Goal: Information Seeking & Learning: Learn about a topic

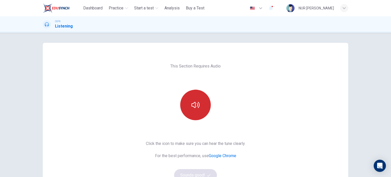
click at [206, 97] on div at bounding box center [195, 105] width 55 height 31
click at [206, 97] on button "button" at bounding box center [195, 105] width 31 height 31
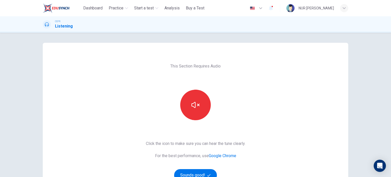
scroll to position [28, 0]
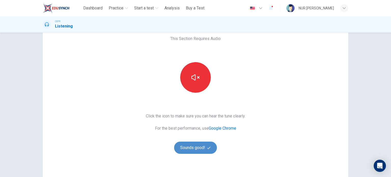
click at [202, 150] on button "Sounds good!" at bounding box center [195, 148] width 43 height 12
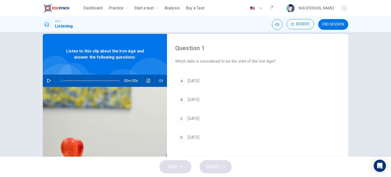
scroll to position [0, 0]
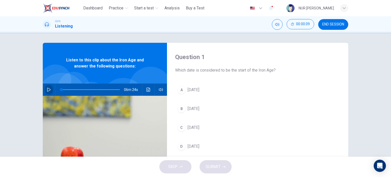
click at [50, 89] on button "button" at bounding box center [49, 90] width 8 height 12
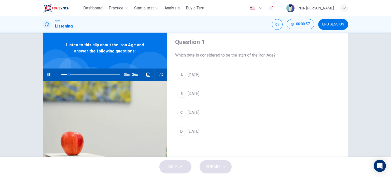
scroll to position [15, 0]
click at [48, 74] on icon "button" at bounding box center [48, 74] width 3 height 3
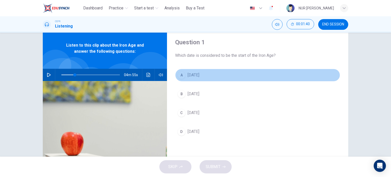
click at [198, 77] on span "2000 BC" at bounding box center [194, 75] width 12 height 6
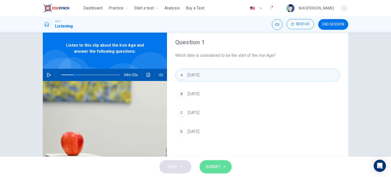
click at [219, 160] on button "SUBMIT" at bounding box center [216, 166] width 32 height 13
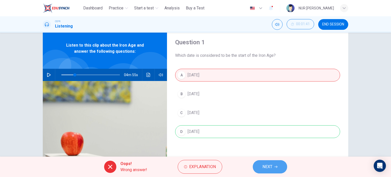
click at [268, 172] on button "NEXT" at bounding box center [270, 166] width 34 height 13
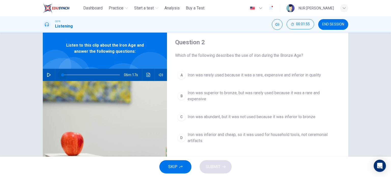
click at [61, 73] on span at bounding box center [90, 74] width 59 height 7
click at [48, 74] on icon "button" at bounding box center [49, 75] width 4 height 4
click at [144, 74] on button "Click to see the audio transcription" at bounding box center [148, 75] width 8 height 12
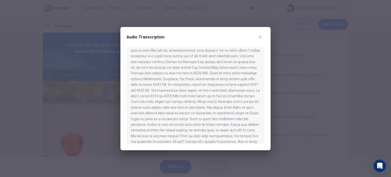
scroll to position [10, 0]
click at [302, 109] on div at bounding box center [195, 88] width 391 height 177
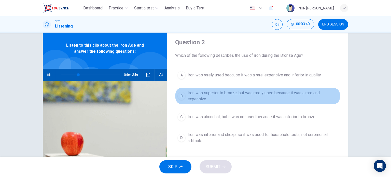
click at [213, 102] on button "B Iron was superior to bronze, but was rarely used because it was a rare and ex…" at bounding box center [257, 96] width 165 height 17
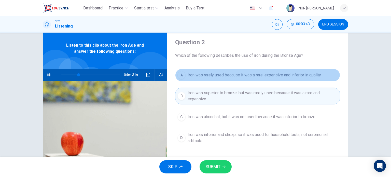
click at [233, 79] on button "A Iron was rarely used because it was a rare, expensive and inferior in quality" at bounding box center [257, 75] width 165 height 13
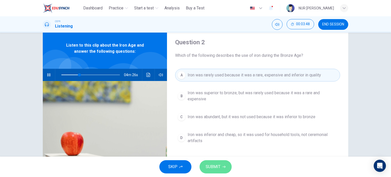
click at [223, 165] on button "SUBMIT" at bounding box center [216, 166] width 32 height 13
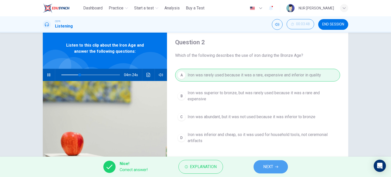
click at [267, 162] on button "NEXT" at bounding box center [271, 166] width 34 height 13
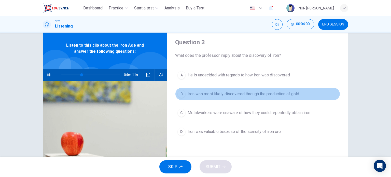
click at [236, 95] on span "Iron was most likely discovered through the production of gold" at bounding box center [244, 94] width 112 height 6
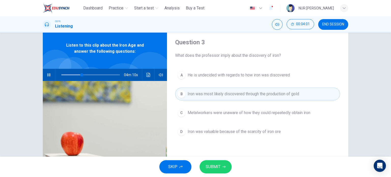
click at [219, 165] on span "SUBMIT" at bounding box center [213, 166] width 15 height 7
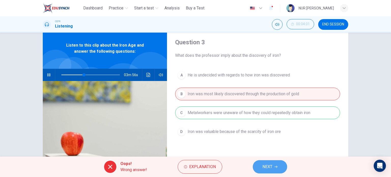
click at [281, 166] on button "NEXT" at bounding box center [270, 166] width 34 height 13
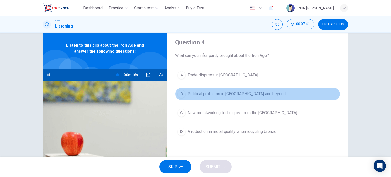
click at [229, 93] on span "Political problems in Iran and beyond" at bounding box center [237, 94] width 98 height 6
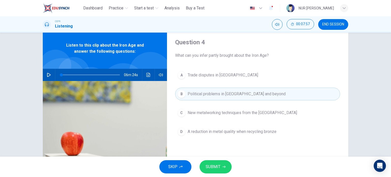
click at [116, 74] on span at bounding box center [90, 74] width 59 height 7
click at [114, 74] on span at bounding box center [114, 74] width 3 height 3
click at [50, 74] on button "button" at bounding box center [49, 75] width 8 height 12
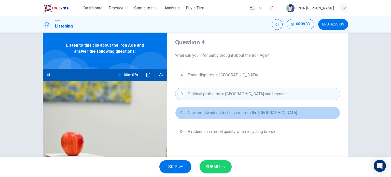
click at [257, 109] on button "C New metalworking techniques from the Near East" at bounding box center [257, 112] width 165 height 13
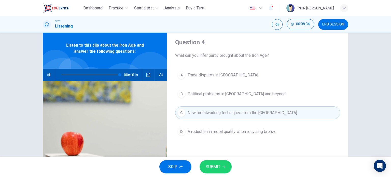
click at [212, 170] on span "SUBMIT" at bounding box center [213, 166] width 15 height 7
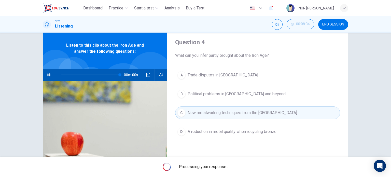
type input "*"
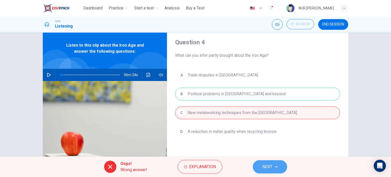
click at [268, 162] on button "NEXT" at bounding box center [270, 166] width 34 height 13
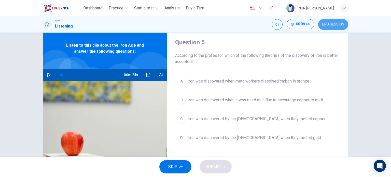
click at [335, 26] on span "END SESSION" at bounding box center [334, 24] width 22 height 4
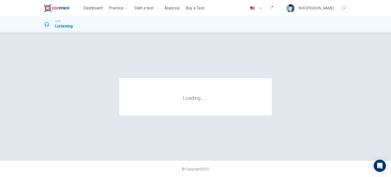
click at [226, 26] on div "CEFR Listening" at bounding box center [196, 25] width 322 height 10
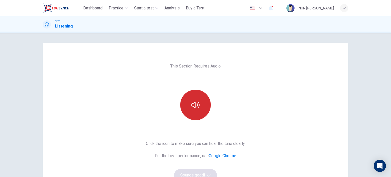
click at [195, 100] on button "button" at bounding box center [195, 105] width 31 height 31
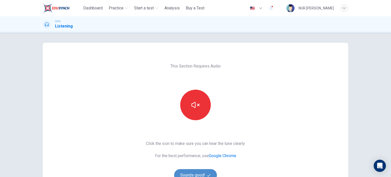
click at [194, 169] on button "Sounds good!" at bounding box center [195, 175] width 43 height 12
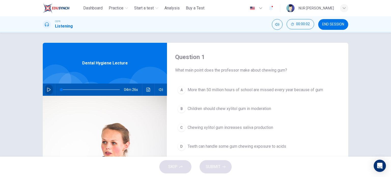
click at [47, 88] on icon "button" at bounding box center [49, 90] width 4 height 4
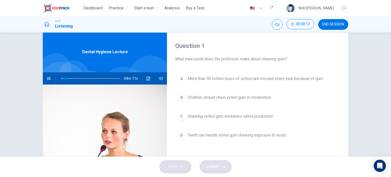
scroll to position [17, 0]
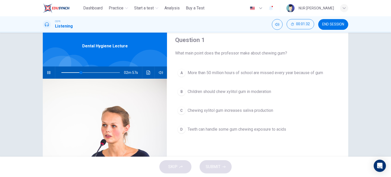
click at [250, 114] on button "C Chewing xylitol gum increases saliva production" at bounding box center [257, 110] width 165 height 13
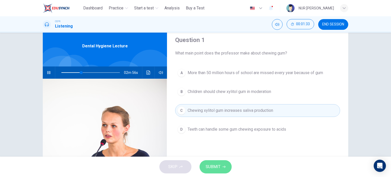
click at [224, 166] on icon "button" at bounding box center [224, 166] width 3 height 3
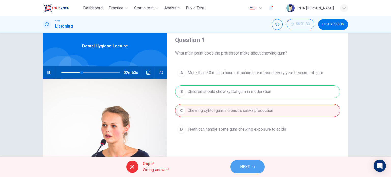
click at [243, 165] on span "NEXT" at bounding box center [245, 166] width 10 height 7
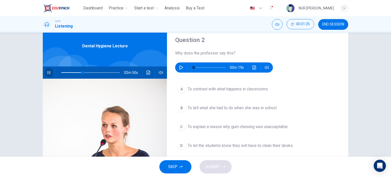
click at [48, 70] on button "button" at bounding box center [49, 72] width 8 height 12
type input "**"
click at [182, 66] on button "button" at bounding box center [181, 67] width 8 height 10
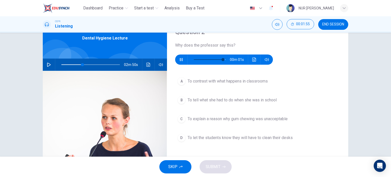
scroll to position [25, 0]
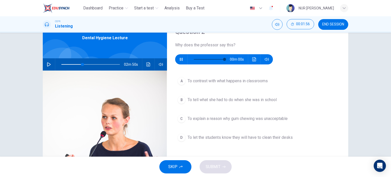
type input "*"
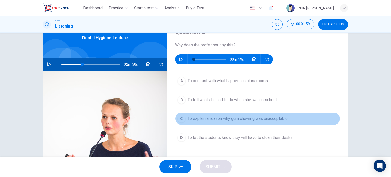
click at [245, 116] on span "To explain a reason why gum chewing was unacceptable" at bounding box center [238, 119] width 100 height 6
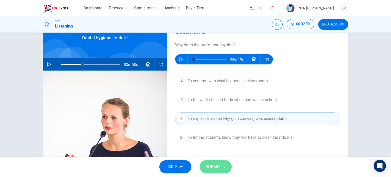
click at [222, 164] on button "SUBMIT" at bounding box center [216, 166] width 32 height 13
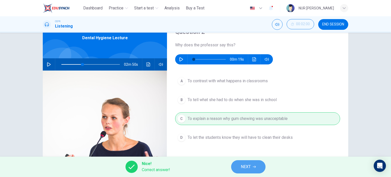
click at [237, 169] on button "NEXT" at bounding box center [248, 166] width 34 height 13
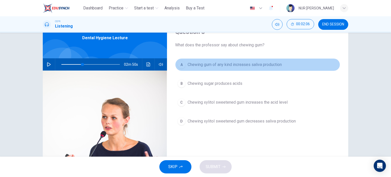
click at [208, 67] on span "Chewing gum of any kind increases saliva production" at bounding box center [235, 65] width 94 height 6
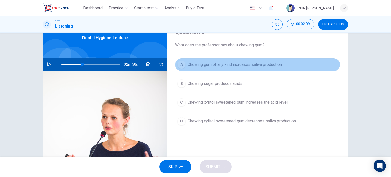
click at [212, 66] on span "Chewing gum of any kind increases saliva production" at bounding box center [235, 65] width 94 height 6
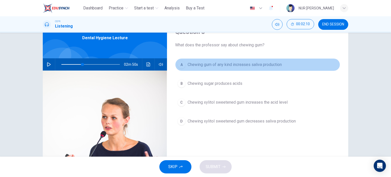
click at [212, 66] on span "Chewing gum of any kind increases saliva production" at bounding box center [235, 65] width 94 height 6
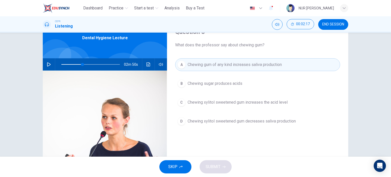
click at [47, 64] on icon "button" at bounding box center [49, 64] width 4 height 4
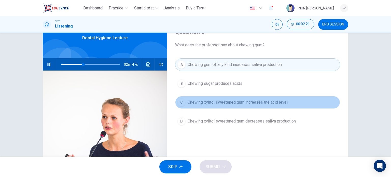
click at [225, 103] on span "Chewing xylitol sweetened gum increases the acid level" at bounding box center [238, 102] width 100 height 6
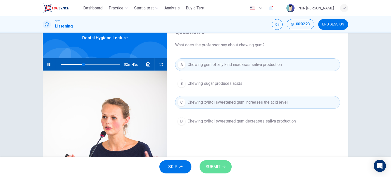
click at [222, 164] on button "SUBMIT" at bounding box center [216, 166] width 32 height 13
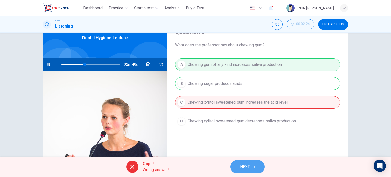
click at [256, 169] on button "NEXT" at bounding box center [248, 166] width 34 height 13
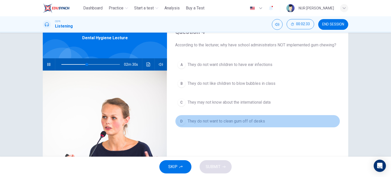
click at [236, 121] on span "They do not want to clean gum off of desks" at bounding box center [226, 121] width 77 height 6
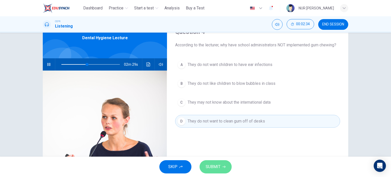
click at [219, 172] on button "SUBMIT" at bounding box center [216, 166] width 32 height 13
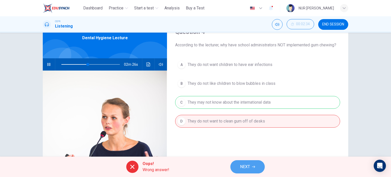
click at [242, 166] on span "NEXT" at bounding box center [245, 166] width 10 height 7
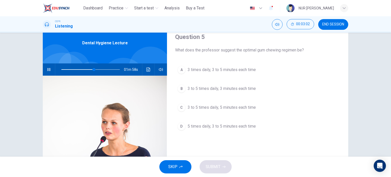
scroll to position [20, 0]
type input "**"
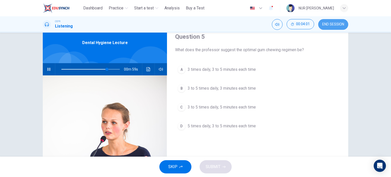
click at [332, 27] on button "END SESSION" at bounding box center [333, 24] width 30 height 11
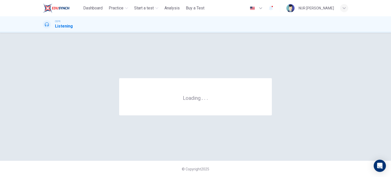
scroll to position [0, 0]
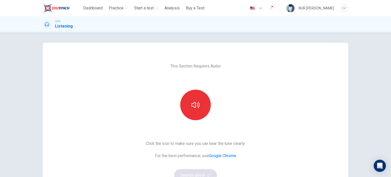
click at [166, 97] on div "This Section Requires Audio Click the icon to make sure you can hear the tune c…" at bounding box center [196, 131] width 108 height 177
click at [204, 102] on button "button" at bounding box center [195, 105] width 31 height 31
click at [189, 169] on button "Sounds good!" at bounding box center [195, 175] width 43 height 12
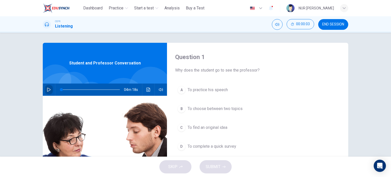
click at [45, 88] on button "button" at bounding box center [49, 90] width 8 height 12
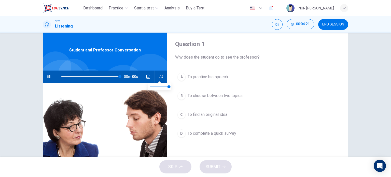
type input "*"
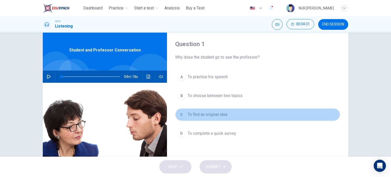
click at [221, 112] on span "To find an original idea" at bounding box center [208, 115] width 40 height 6
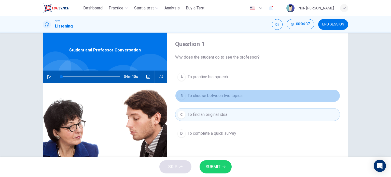
click at [213, 98] on span "To choose between two topics" at bounding box center [215, 96] width 55 height 6
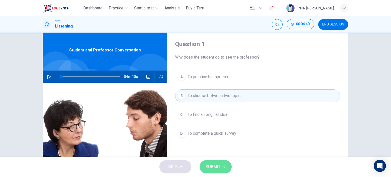
click at [218, 165] on span "SUBMIT" at bounding box center [213, 166] width 15 height 7
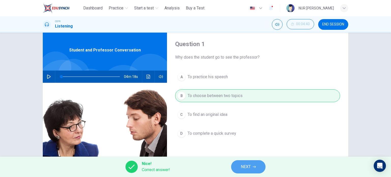
click at [244, 164] on span "NEXT" at bounding box center [246, 166] width 10 height 7
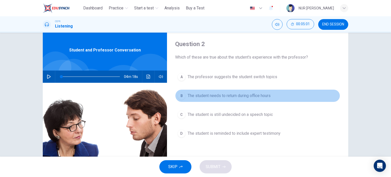
click at [220, 89] on button "B The student needs to return during office hours" at bounding box center [257, 95] width 165 height 13
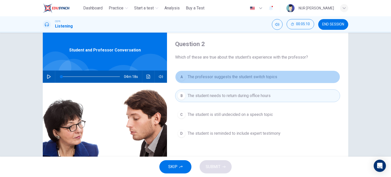
click at [228, 74] on span "The professor suggests the student switch topics" at bounding box center [233, 77] width 90 height 6
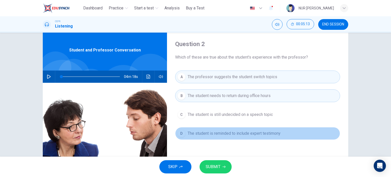
click at [243, 129] on button "D The student is reminded to include expert testimony" at bounding box center [257, 133] width 165 height 13
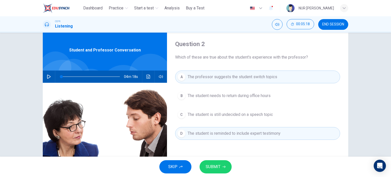
click at [257, 118] on button "C The student is still undecided on a speech topic" at bounding box center [257, 114] width 165 height 13
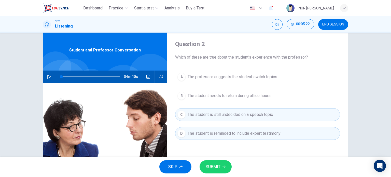
click at [224, 167] on icon "button" at bounding box center [224, 166] width 3 height 3
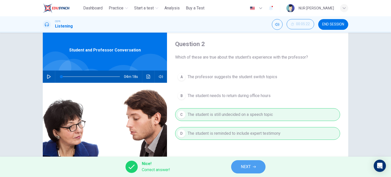
click at [249, 170] on span "NEXT" at bounding box center [246, 166] width 10 height 7
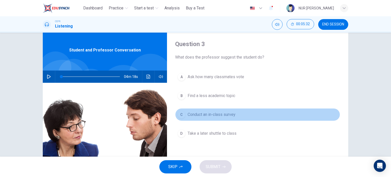
click at [225, 114] on span "Conduct an in-class survey" at bounding box center [212, 115] width 48 height 6
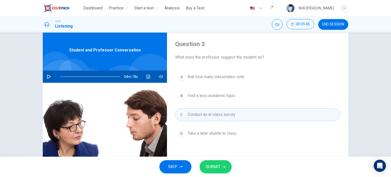
click at [223, 159] on div "SKIP SUBMIT" at bounding box center [195, 167] width 391 height 20
click at [223, 165] on icon "button" at bounding box center [224, 166] width 3 height 3
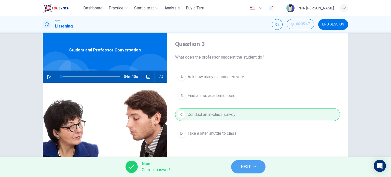
click at [249, 163] on span "NEXT" at bounding box center [246, 166] width 10 height 7
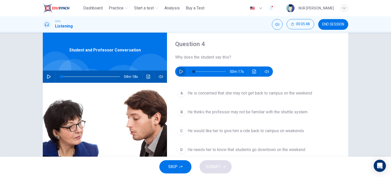
click at [180, 73] on icon "button" at bounding box center [182, 72] width 4 height 4
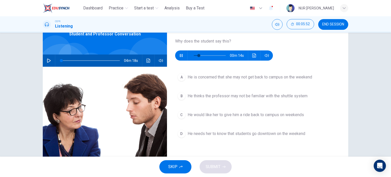
scroll to position [30, 0]
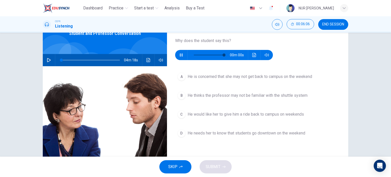
type input "*"
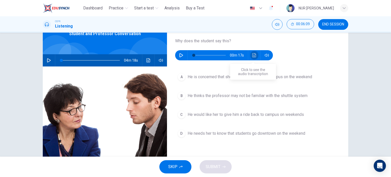
click at [254, 57] on icon "Click to see the audio transcription" at bounding box center [254, 55] width 4 height 4
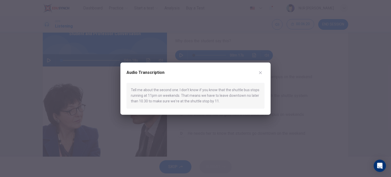
click at [304, 98] on div at bounding box center [195, 88] width 391 height 177
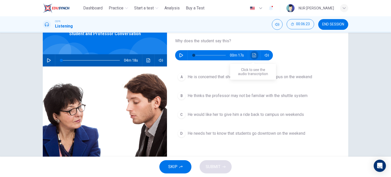
click at [254, 54] on icon "Click to see the audio transcription" at bounding box center [254, 55] width 4 height 4
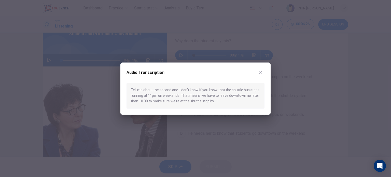
click at [294, 108] on div at bounding box center [195, 88] width 391 height 177
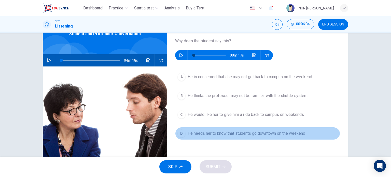
click at [217, 131] on span "He needs her to know that students go downtown on the weekend" at bounding box center [247, 133] width 118 height 6
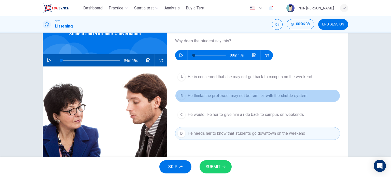
click at [217, 97] on span "He thinks the professor may not be familiar with the shuttle system" at bounding box center [248, 96] width 120 height 6
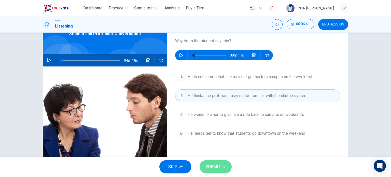
click at [221, 165] on button "SUBMIT" at bounding box center [216, 166] width 32 height 13
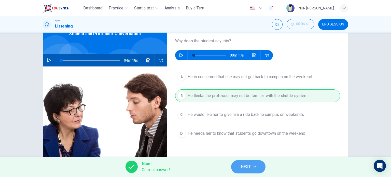
click at [246, 167] on span "NEXT" at bounding box center [246, 166] width 10 height 7
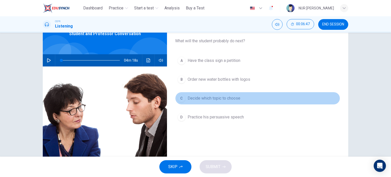
click at [225, 95] on span "Decide which topic to choose" at bounding box center [214, 98] width 53 height 6
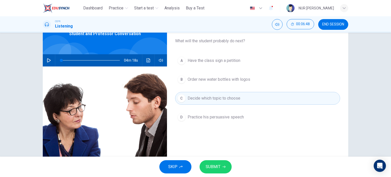
scroll to position [7, 0]
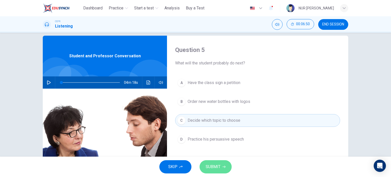
click at [219, 169] on span "SUBMIT" at bounding box center [213, 166] width 15 height 7
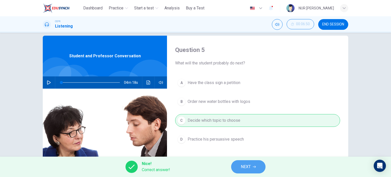
click at [236, 164] on button "NEXT" at bounding box center [248, 166] width 34 height 13
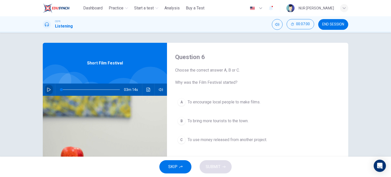
click at [49, 86] on button "button" at bounding box center [49, 90] width 8 height 12
type input "*"
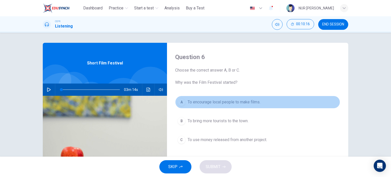
click at [219, 102] on span "To encourage local people to make films." at bounding box center [224, 102] width 73 height 6
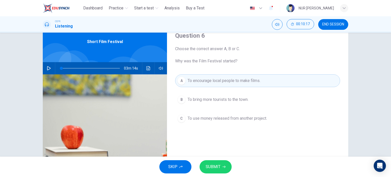
scroll to position [23, 0]
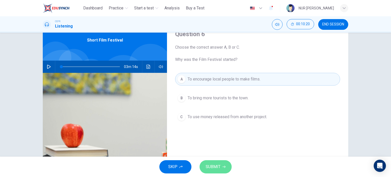
click at [219, 163] on button "SUBMIT" at bounding box center [216, 166] width 32 height 13
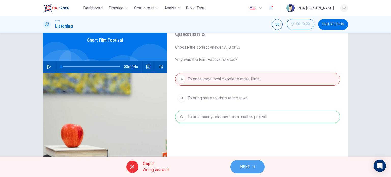
click at [253, 167] on icon "button" at bounding box center [253, 166] width 3 height 3
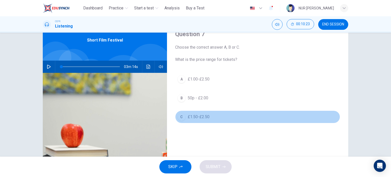
click at [199, 114] on span "£1.50-£2.50" at bounding box center [199, 117] width 22 height 6
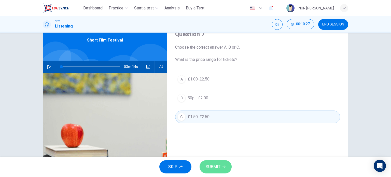
click at [218, 163] on button "SUBMIT" at bounding box center [216, 166] width 32 height 13
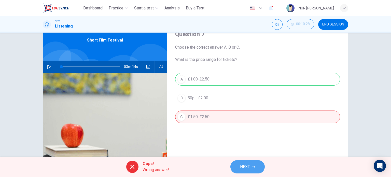
click at [239, 163] on button "NEXT" at bounding box center [248, 166] width 34 height 13
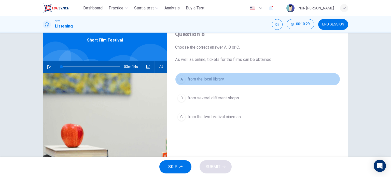
click at [196, 81] on span "from the local library." at bounding box center [206, 79] width 37 height 6
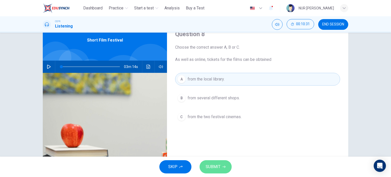
click at [216, 163] on button "SUBMIT" at bounding box center [216, 166] width 32 height 13
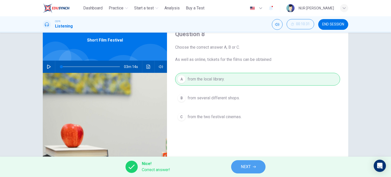
click at [244, 165] on span "NEXT" at bounding box center [246, 166] width 10 height 7
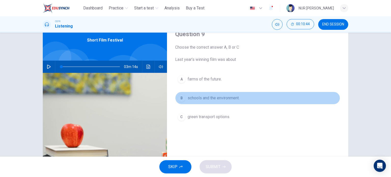
click at [209, 99] on span "schools and the environment." at bounding box center [214, 98] width 52 height 6
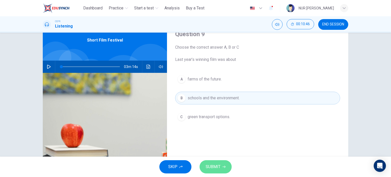
click at [221, 163] on button "SUBMIT" at bounding box center [216, 166] width 32 height 13
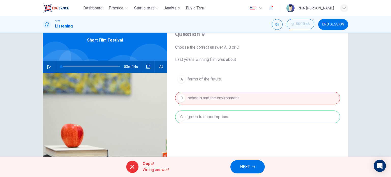
click at [250, 170] on span "NEXT" at bounding box center [245, 166] width 10 height 7
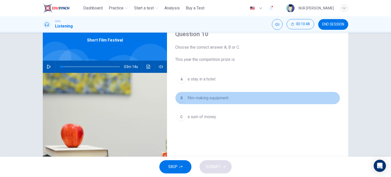
click at [205, 97] on span "film-making equipment." at bounding box center [209, 98] width 42 height 6
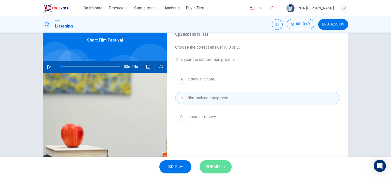
click at [218, 164] on span "SUBMIT" at bounding box center [213, 166] width 15 height 7
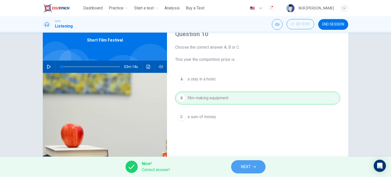
click at [245, 170] on button "NEXT" at bounding box center [248, 166] width 34 height 13
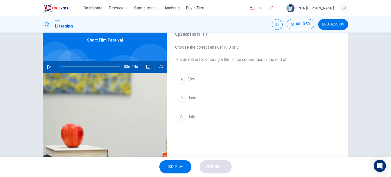
click at [188, 117] on span "July" at bounding box center [191, 117] width 7 height 6
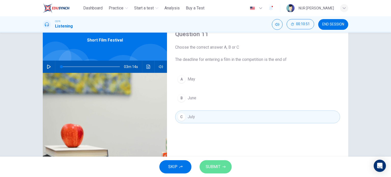
click at [223, 165] on icon "button" at bounding box center [224, 166] width 3 height 3
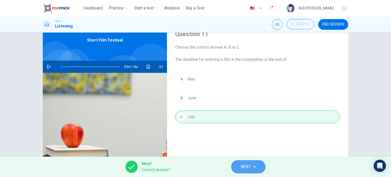
click at [257, 170] on button "NEXT" at bounding box center [248, 166] width 34 height 13
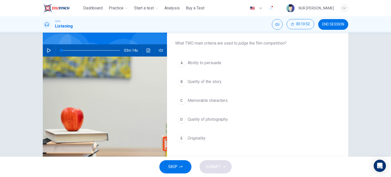
scroll to position [39, 0]
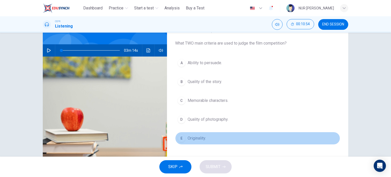
click at [197, 135] on span "Originality." at bounding box center [197, 138] width 18 height 6
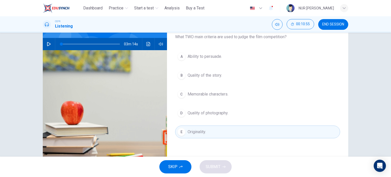
scroll to position [42, 0]
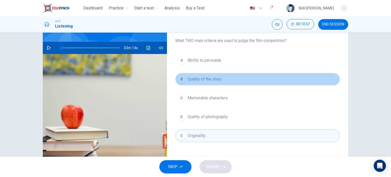
click at [209, 82] on button "B Quality of the story." at bounding box center [257, 79] width 165 height 13
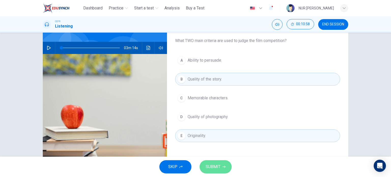
click at [216, 165] on span "SUBMIT" at bounding box center [213, 166] width 15 height 7
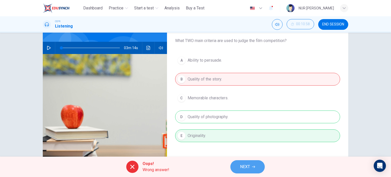
click at [243, 164] on span "NEXT" at bounding box center [245, 166] width 10 height 7
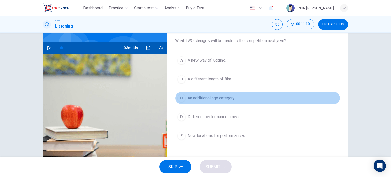
click at [222, 98] on span "An additional age category." at bounding box center [212, 98] width 48 height 6
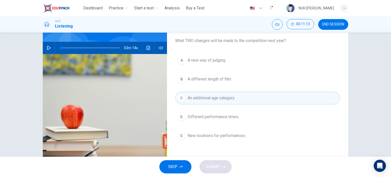
click at [232, 130] on button "E New locations for performances." at bounding box center [257, 135] width 165 height 13
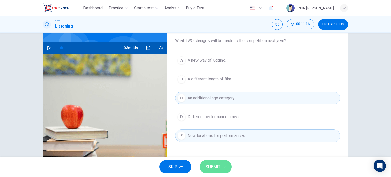
click at [206, 165] on span "SUBMIT" at bounding box center [213, 166] width 15 height 7
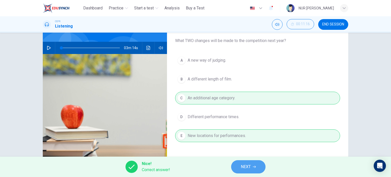
click at [247, 165] on span "NEXT" at bounding box center [246, 166] width 10 height 7
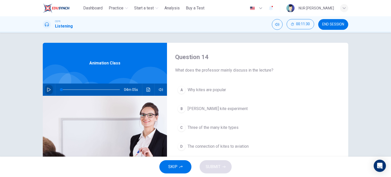
click at [46, 87] on button "button" at bounding box center [49, 90] width 8 height 12
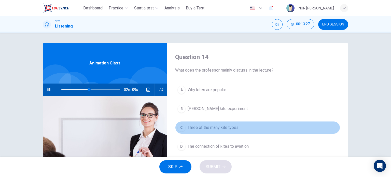
click at [212, 129] on span "Three of the many kite types" at bounding box center [213, 128] width 51 height 6
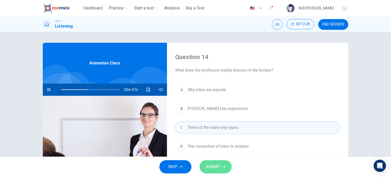
click at [214, 165] on span "SUBMIT" at bounding box center [213, 166] width 15 height 7
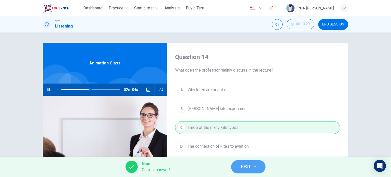
click at [244, 165] on span "NEXT" at bounding box center [246, 166] width 10 height 7
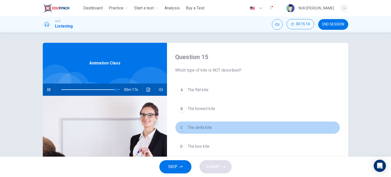
click at [201, 132] on button "C The delta kite" at bounding box center [257, 127] width 165 height 13
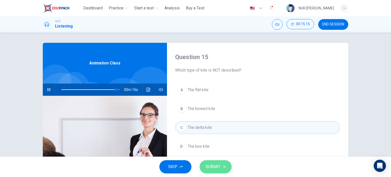
click at [213, 170] on span "SUBMIT" at bounding box center [213, 166] width 15 height 7
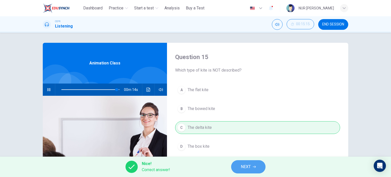
click at [239, 164] on button "NEXT" at bounding box center [248, 166] width 34 height 13
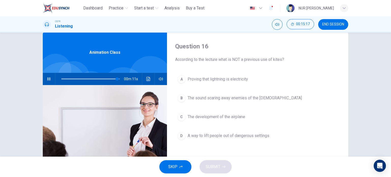
scroll to position [11, 0]
click at [48, 76] on button "button" at bounding box center [49, 79] width 8 height 12
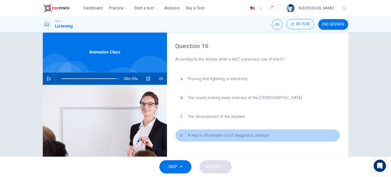
click at [216, 133] on span "A way to lift people out of dangerous settings" at bounding box center [229, 135] width 82 height 6
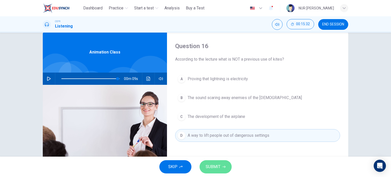
click at [216, 169] on span "SUBMIT" at bounding box center [213, 166] width 15 height 7
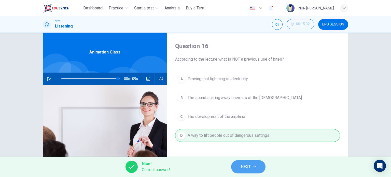
click at [237, 164] on button "NEXT" at bounding box center [248, 166] width 34 height 13
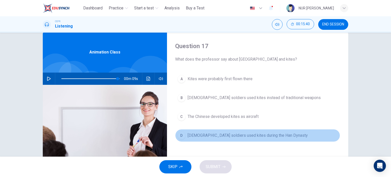
click at [213, 134] on span "Chinese soldiers used kites during the Han Dynasty" at bounding box center [248, 135] width 120 height 6
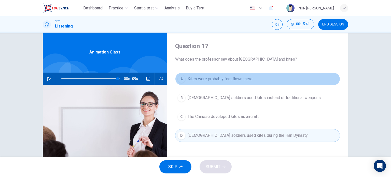
click at [219, 75] on button "A Kites were probably first flown there" at bounding box center [257, 79] width 165 height 13
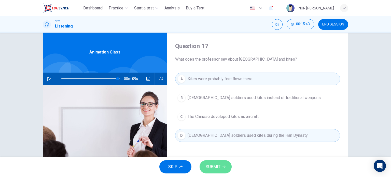
click at [217, 164] on span "SUBMIT" at bounding box center [213, 166] width 15 height 7
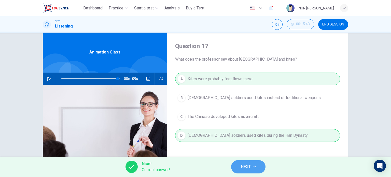
click at [247, 166] on span "NEXT" at bounding box center [246, 166] width 10 height 7
type input "**"
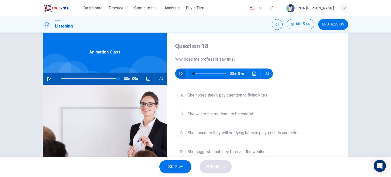
click at [181, 75] on icon "button" at bounding box center [181, 74] width 4 height 4
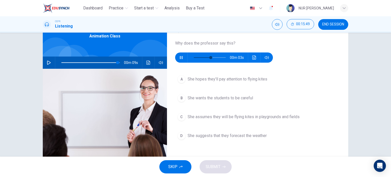
scroll to position [27, 0]
click at [180, 58] on icon "button" at bounding box center [181, 58] width 4 height 4
type input "*"
click at [216, 84] on button "A She hopes they'll pay attention to flying kites" at bounding box center [257, 79] width 165 height 13
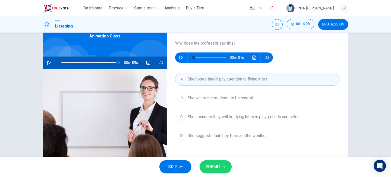
click at [221, 159] on div "SKIP SUBMIT" at bounding box center [195, 167] width 391 height 20
click at [221, 166] on button "SUBMIT" at bounding box center [216, 166] width 32 height 13
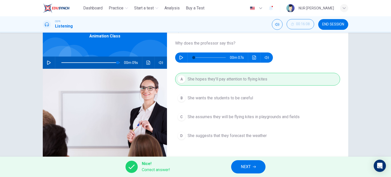
click at [236, 169] on button "NEXT" at bounding box center [248, 166] width 34 height 13
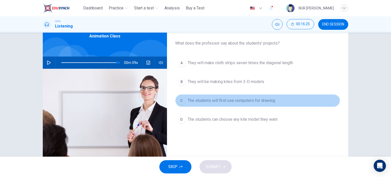
click at [242, 104] on button "C The students will first use computers for drawing" at bounding box center [257, 100] width 165 height 13
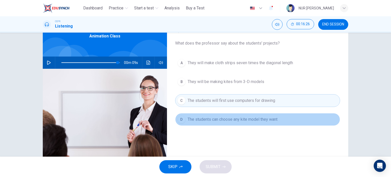
click at [246, 117] on span "The students can choose any kite model they want" at bounding box center [233, 119] width 90 height 6
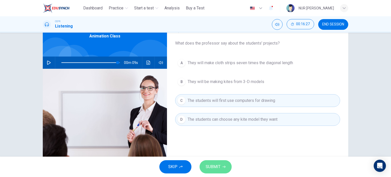
click at [220, 164] on span "SUBMIT" at bounding box center [213, 166] width 15 height 7
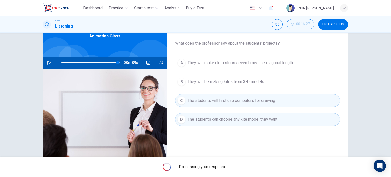
type input "**"
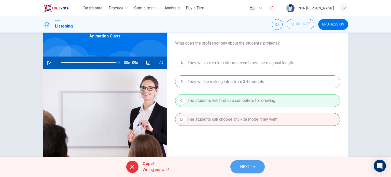
click at [258, 164] on button "NEXT" at bounding box center [248, 166] width 34 height 13
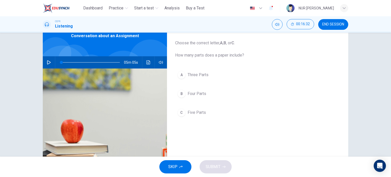
scroll to position [0, 0]
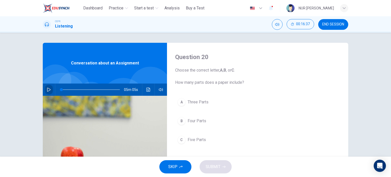
click at [48, 89] on icon "button" at bounding box center [49, 90] width 4 height 4
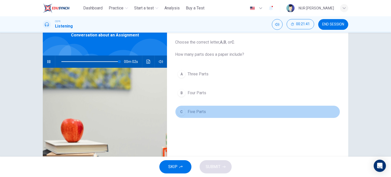
click at [197, 110] on span "Five Parts" at bounding box center [197, 112] width 18 height 6
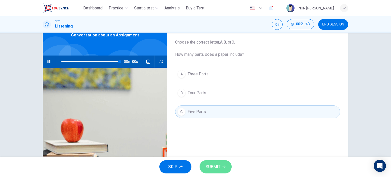
click at [214, 162] on button "SUBMIT" at bounding box center [216, 166] width 32 height 13
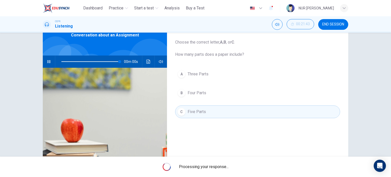
type input "*"
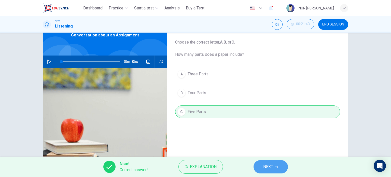
click at [261, 168] on button "NEXT" at bounding box center [271, 166] width 34 height 13
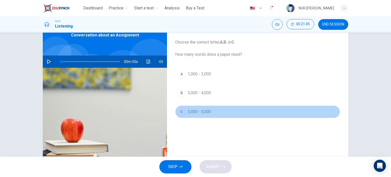
click at [202, 109] on span "3,000 - 5,000" at bounding box center [199, 112] width 23 height 6
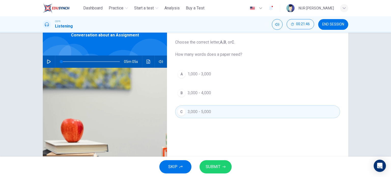
click at [212, 169] on span "SUBMIT" at bounding box center [213, 166] width 15 height 7
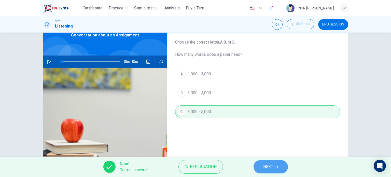
click at [267, 166] on span "NEXT" at bounding box center [268, 166] width 10 height 7
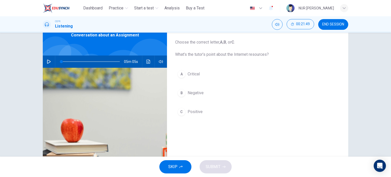
drag, startPoint x: 189, startPoint y: 75, endPoint x: 191, endPoint y: 83, distance: 9.0
click at [191, 83] on div "A Critical B Negative C Positive" at bounding box center [257, 98] width 165 height 61
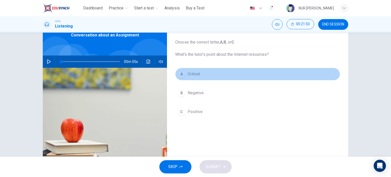
click at [191, 78] on button "A Critical" at bounding box center [257, 74] width 165 height 13
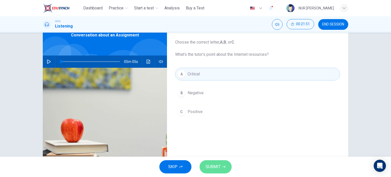
click at [213, 163] on span "SUBMIT" at bounding box center [213, 166] width 15 height 7
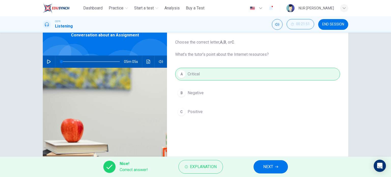
click at [266, 169] on span "NEXT" at bounding box center [268, 166] width 10 height 7
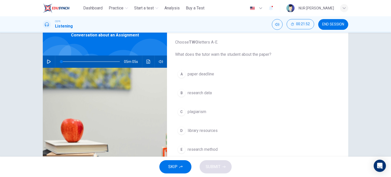
scroll to position [37, 0]
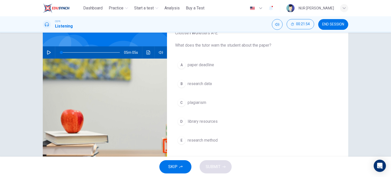
click at [194, 100] on span "plagiarism" at bounding box center [197, 103] width 19 height 6
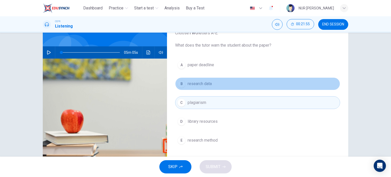
click at [196, 87] on button "B research data" at bounding box center [257, 83] width 165 height 13
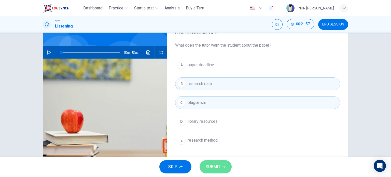
click at [218, 168] on span "SUBMIT" at bounding box center [213, 166] width 15 height 7
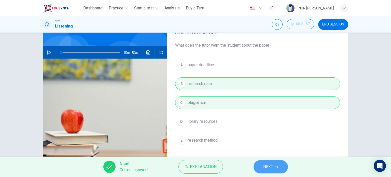
click at [264, 170] on span "NEXT" at bounding box center [268, 166] width 10 height 7
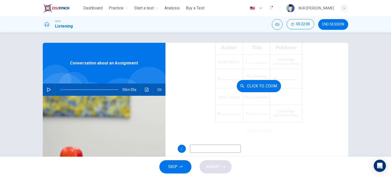
scroll to position [18, 0]
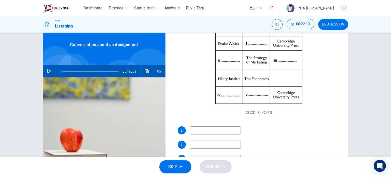
click at [210, 128] on input at bounding box center [215, 130] width 51 height 8
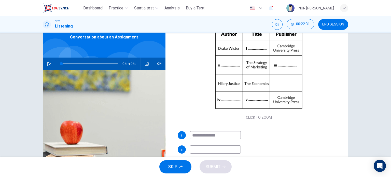
scroll to position [48, 0]
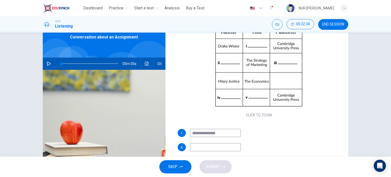
type input "**********"
click at [209, 146] on input at bounding box center [215, 147] width 51 height 8
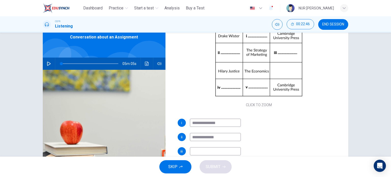
type input "**********"
click at [206, 150] on input at bounding box center [215, 151] width 51 height 8
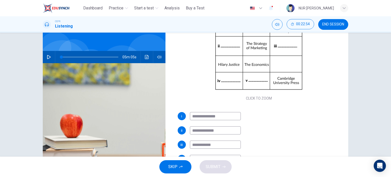
scroll to position [28, 0]
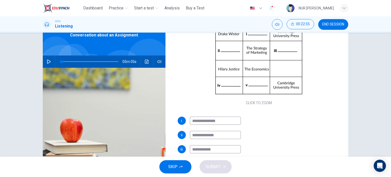
type input "**********"
click at [228, 123] on input "**********" at bounding box center [215, 121] width 51 height 8
type input "**********"
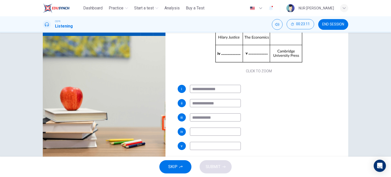
scroll to position [60, 0]
click at [192, 133] on input at bounding box center [215, 131] width 51 height 8
type input "**********"
click at [194, 144] on input at bounding box center [215, 146] width 51 height 8
type input "*"
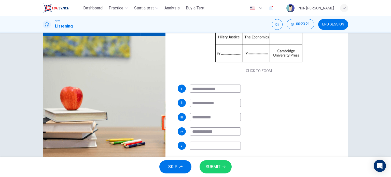
type input "*"
type input "**********"
click at [212, 165] on span "SUBMIT" at bounding box center [213, 166] width 15 height 7
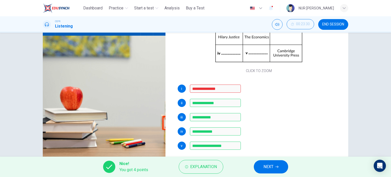
click at [257, 118] on div "**********" at bounding box center [259, 117] width 163 height 8
click at [333, 29] on button "END SESSION" at bounding box center [333, 24] width 30 height 11
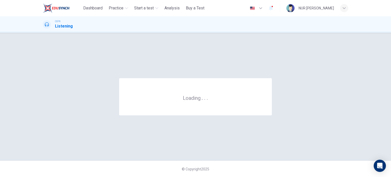
scroll to position [0, 0]
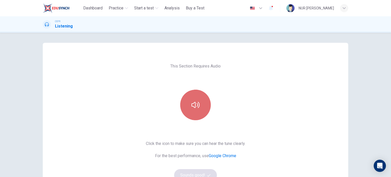
click at [189, 103] on button "button" at bounding box center [195, 105] width 31 height 31
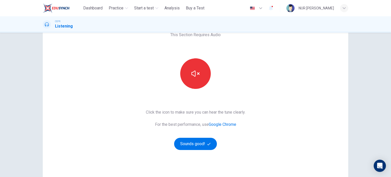
scroll to position [34, 0]
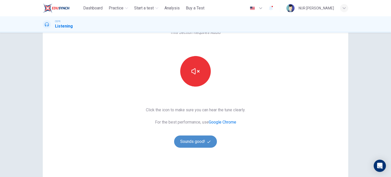
click at [193, 143] on button "Sounds good!" at bounding box center [195, 142] width 43 height 12
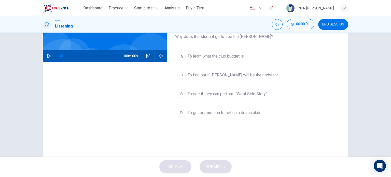
scroll to position [0, 0]
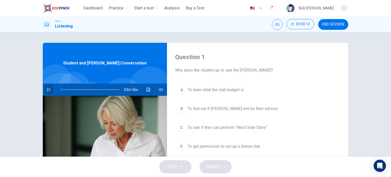
click at [45, 91] on button "button" at bounding box center [49, 90] width 8 height 12
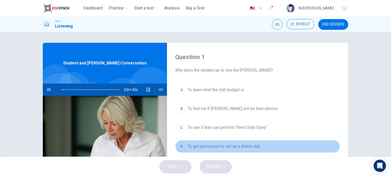
click at [213, 146] on span "To get permission to set up a drama club" at bounding box center [224, 146] width 73 height 6
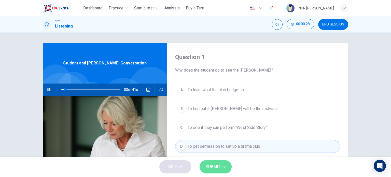
click at [216, 166] on span "SUBMIT" at bounding box center [213, 166] width 15 height 7
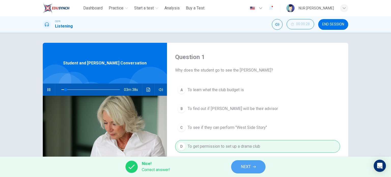
click at [244, 169] on span "NEXT" at bounding box center [246, 166] width 10 height 7
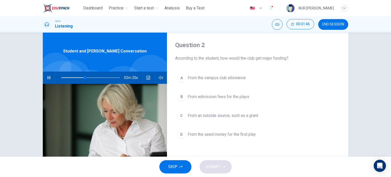
scroll to position [12, 0]
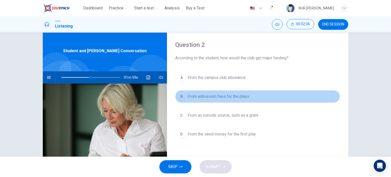
click at [231, 102] on button "B From admission fees for the plays" at bounding box center [257, 96] width 165 height 13
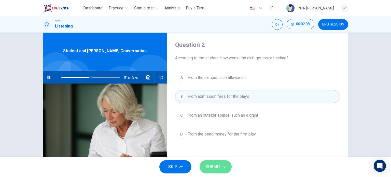
click at [225, 163] on button "SUBMIT" at bounding box center [216, 166] width 32 height 13
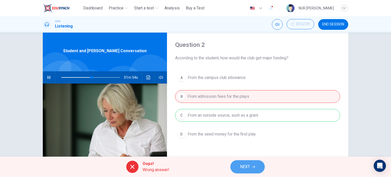
click at [246, 168] on span "NEXT" at bounding box center [245, 166] width 10 height 7
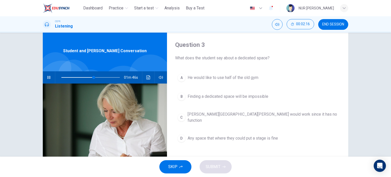
type input "**"
click at [340, 25] on span "END SESSION" at bounding box center [334, 24] width 22 height 4
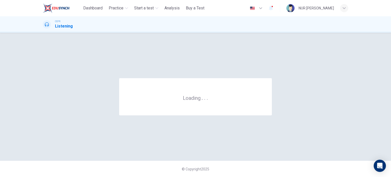
scroll to position [0, 0]
